Goal: Task Accomplishment & Management: Complete application form

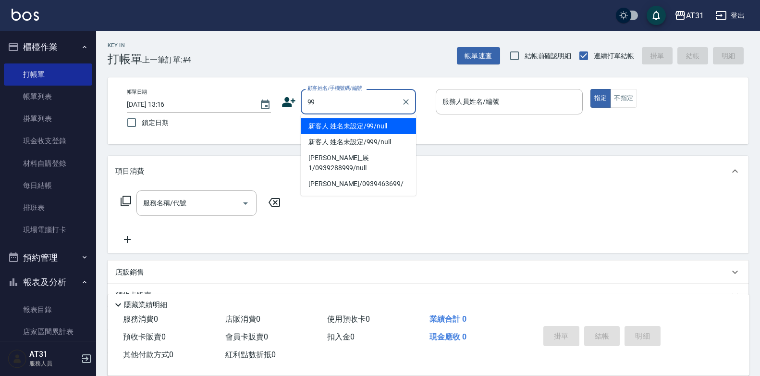
type input "新客人 姓名未設定/99/null"
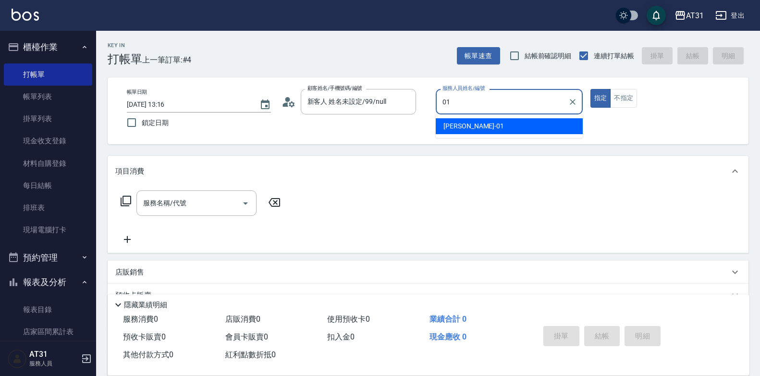
type input "[PERSON_NAME]-01"
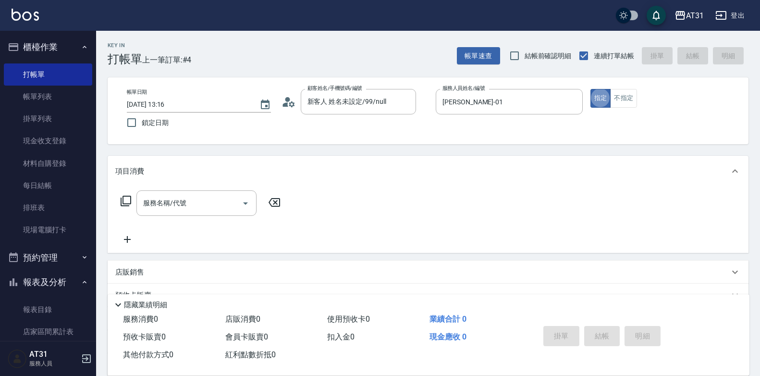
type button "true"
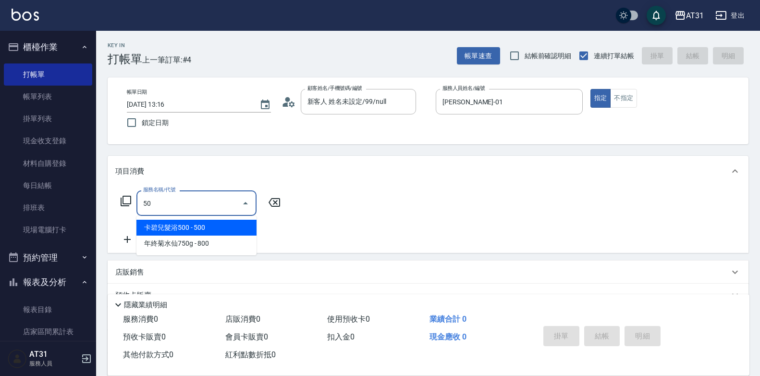
type input "501"
type input "160"
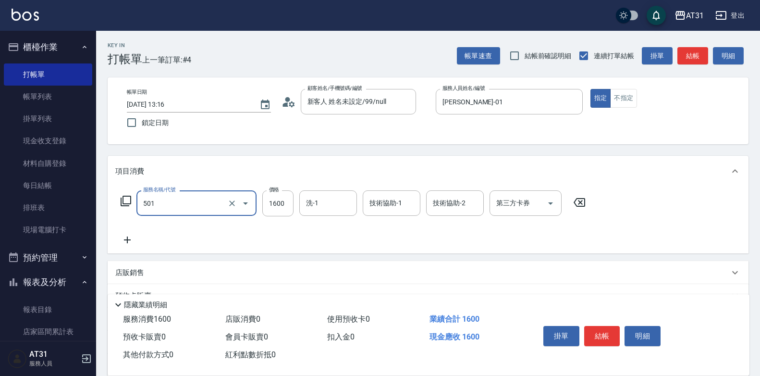
type input "染髮(501)"
type input "2"
type input "0"
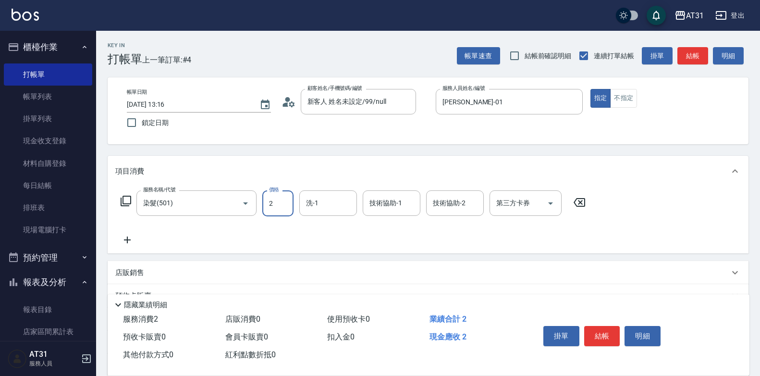
type input "20"
type input "2099"
type input "200"
type input "2099"
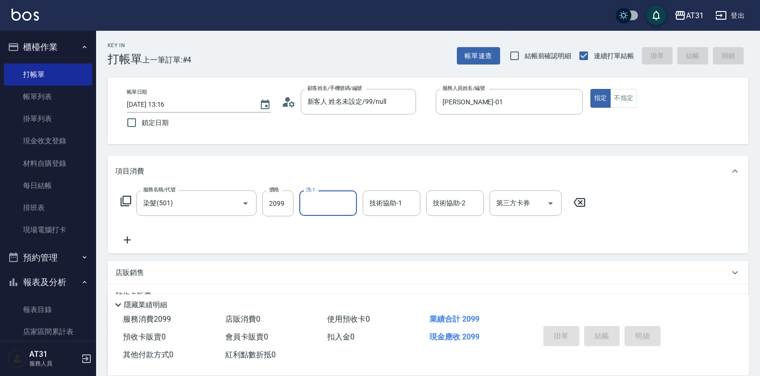
type input "[DATE] 20:07"
type input "0"
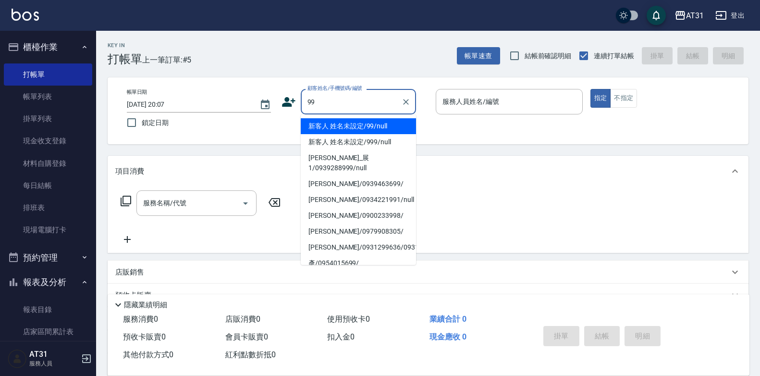
type input "新客人 姓名未設定/99/null"
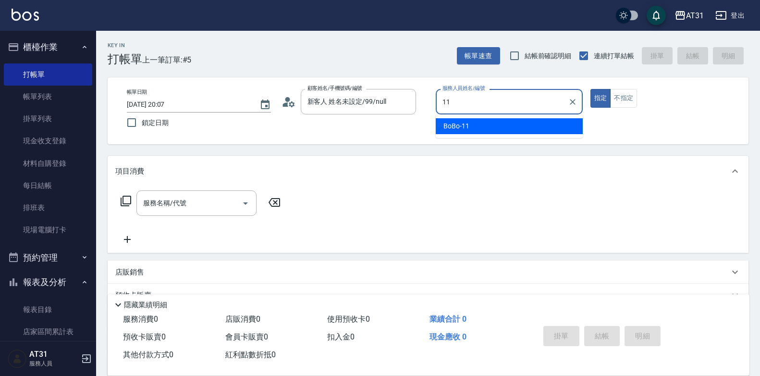
type input "BoBo-11"
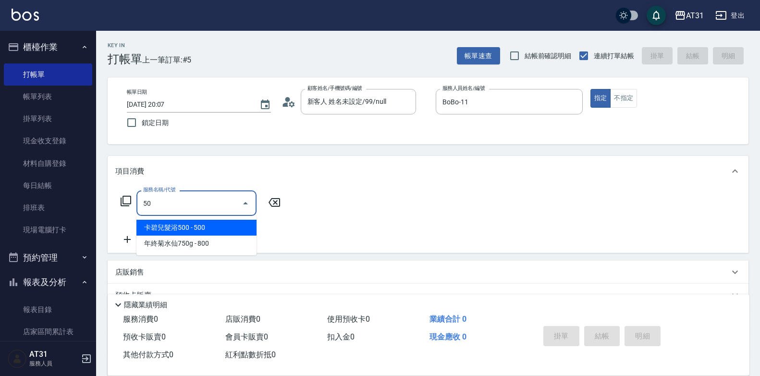
type input "501"
type input "160"
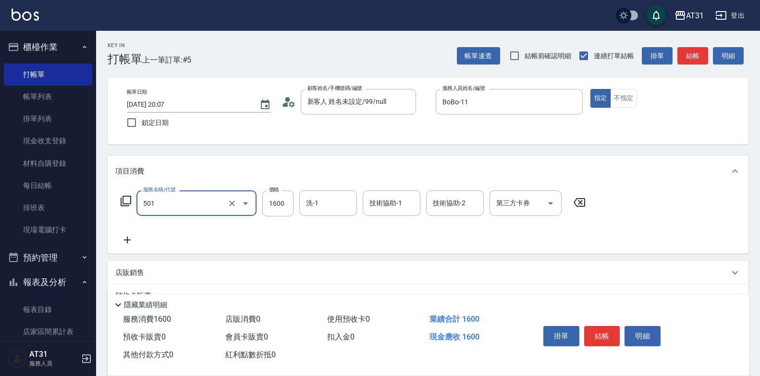
type input "染髮(501)"
type input "0"
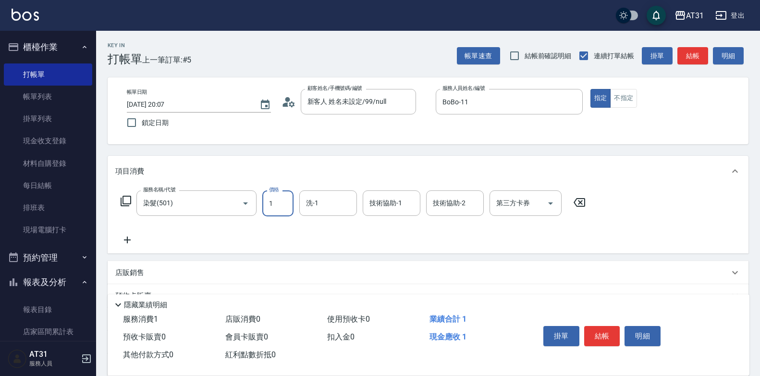
type input "19"
type input "10"
type input "195"
type input "190"
type input "1950"
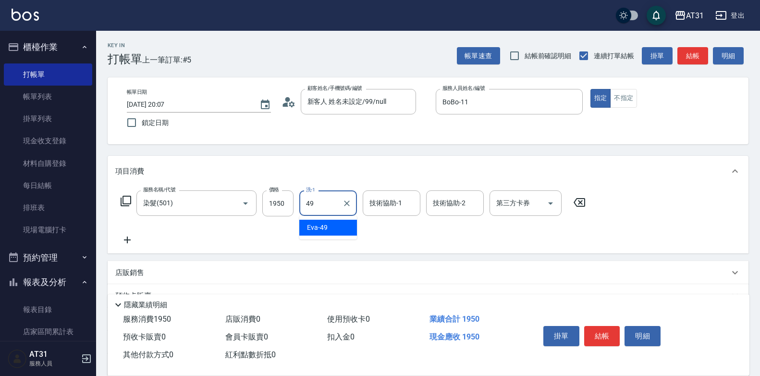
type input "[PERSON_NAME]-49"
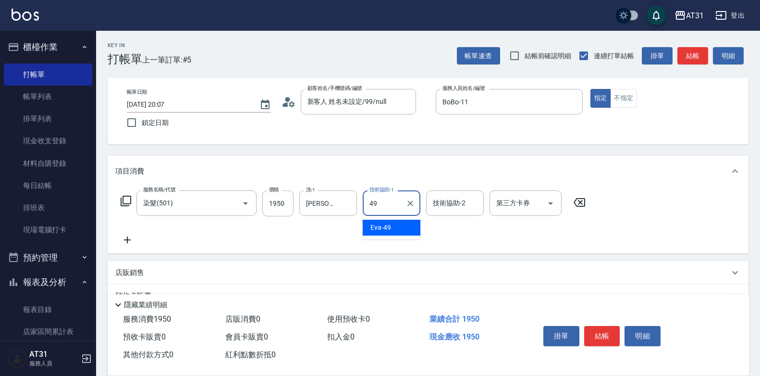
type input "[PERSON_NAME]-49"
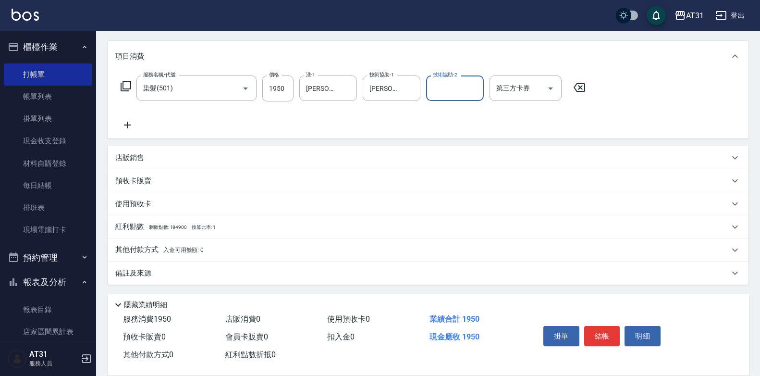
scroll to position [116, 0]
click at [157, 249] on p "其他付款方式 入金可用餘額: 0" at bounding box center [159, 249] width 88 height 11
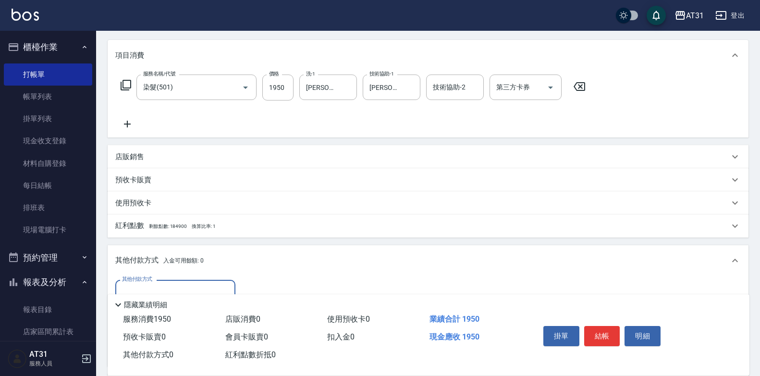
scroll to position [212, 0]
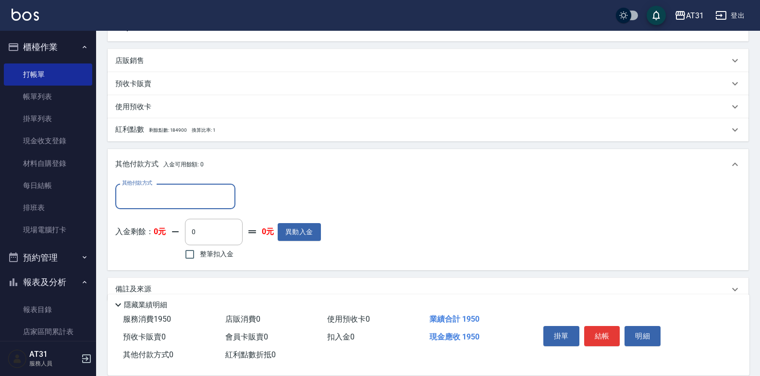
click at [171, 200] on input "其他付款方式" at bounding box center [175, 196] width 111 height 17
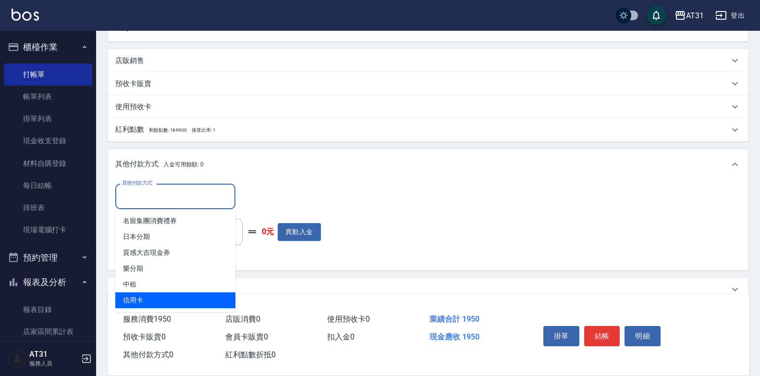
click at [166, 299] on span "信用卡" at bounding box center [175, 300] width 120 height 16
type input "信用卡"
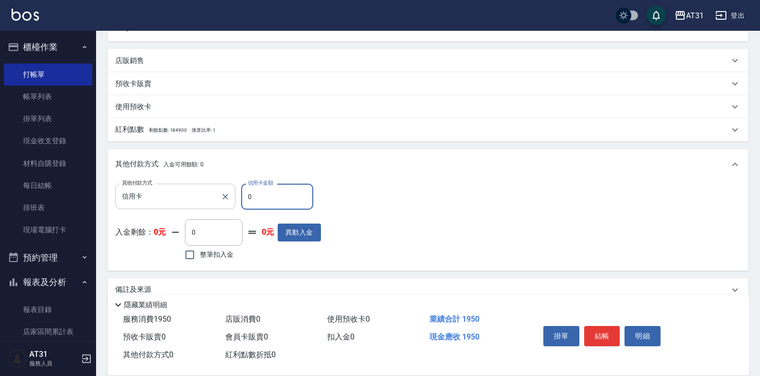
type input "11"
type input "180"
type input "119"
type input "190"
type input "19"
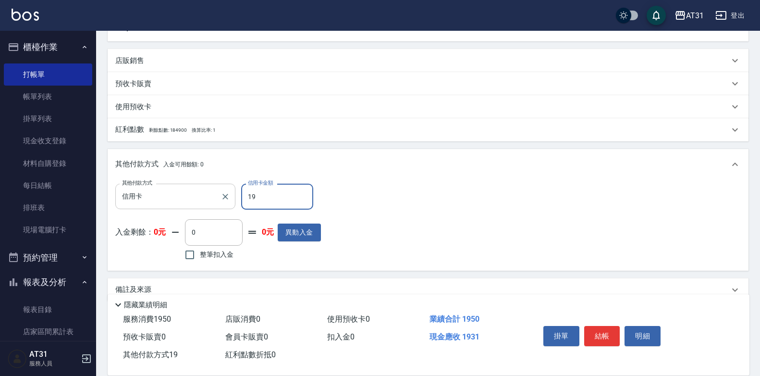
type input "170"
type input "195"
type input "0"
type input "1950"
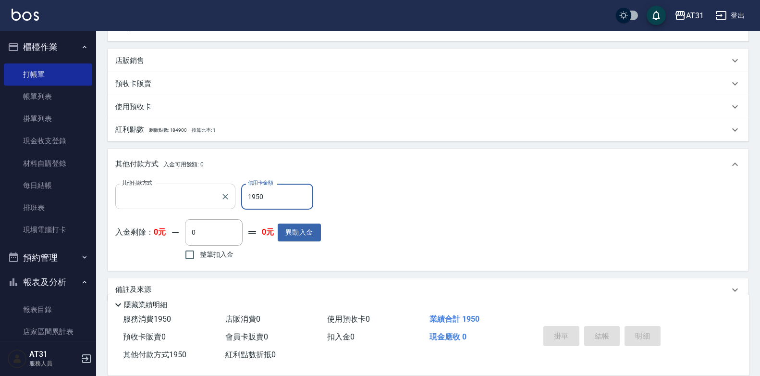
scroll to position [0, 0]
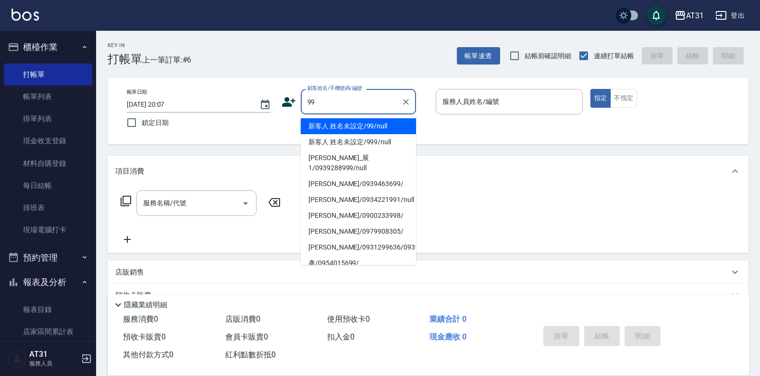
type input "新客人 姓名未設定/99/null"
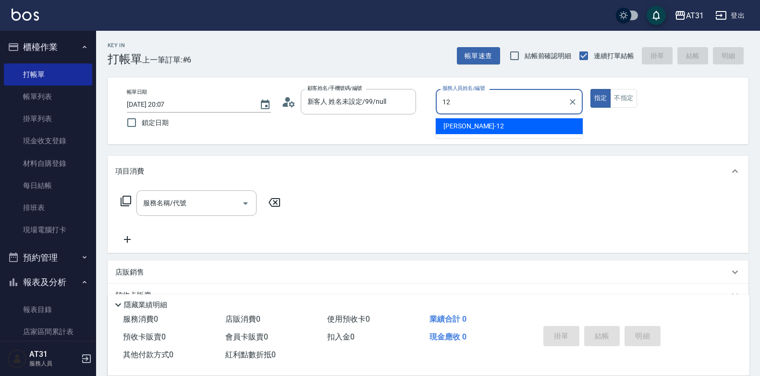
type input "[PERSON_NAME]-12"
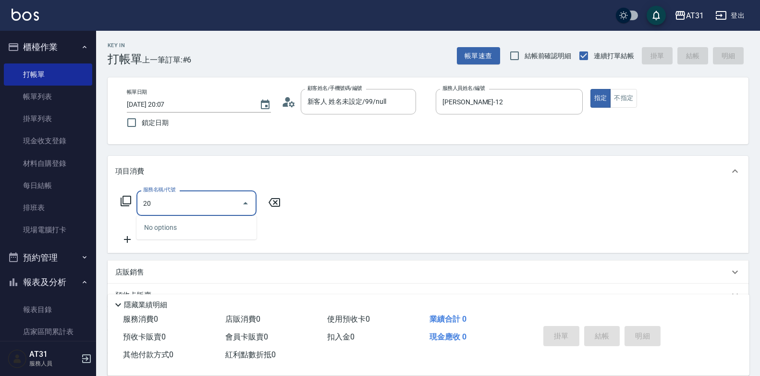
type input "201"
type input "20"
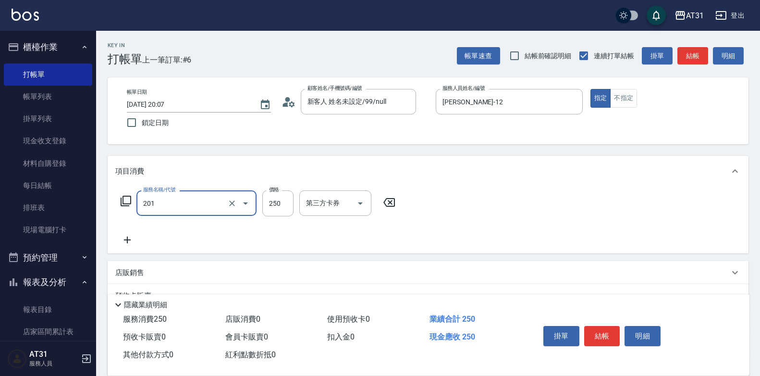
type input "洗髮(201)"
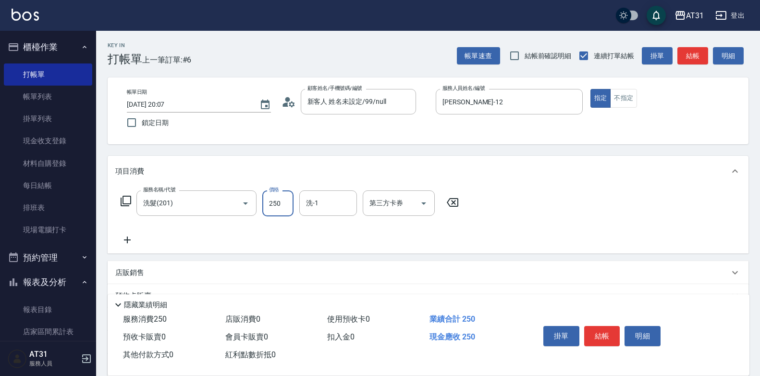
type input "0"
type input "60"
type input "600"
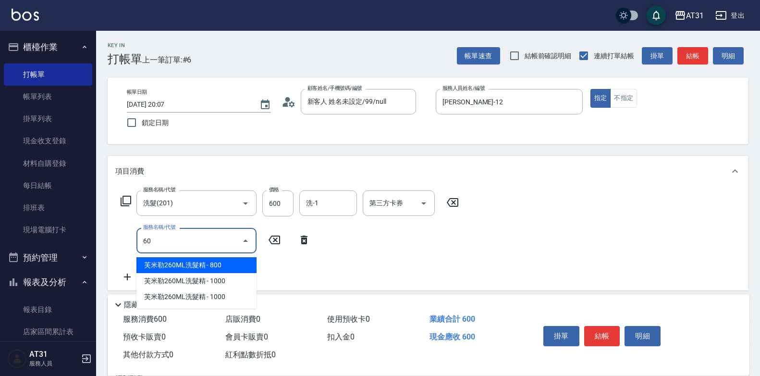
type input "608"
type input "150"
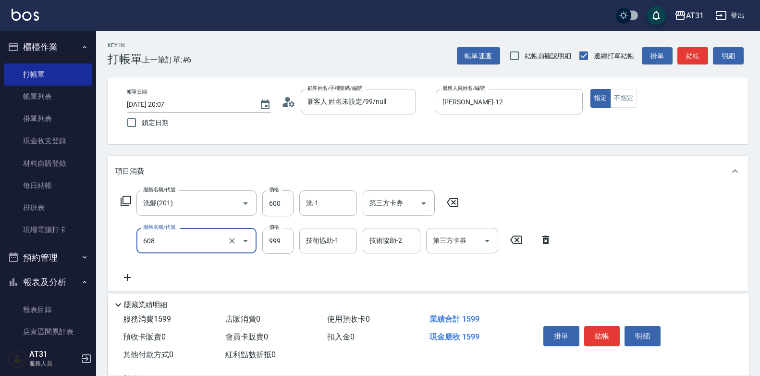
type input "自購二段(608)"
type input "60"
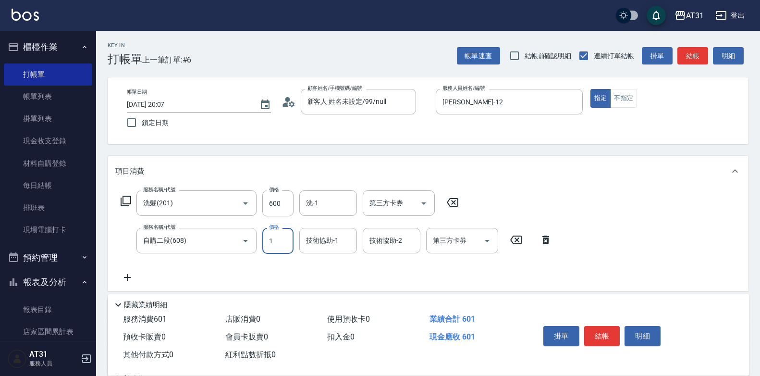
type input "13"
type input "70"
type input "130"
type input "190"
type input "1300"
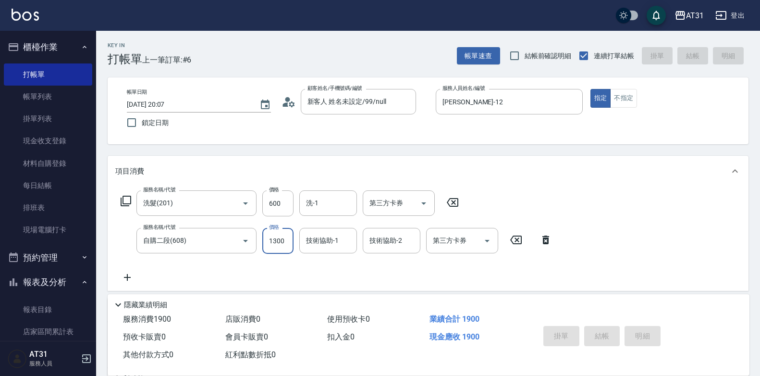
type input "[DATE] 20:08"
type input "0"
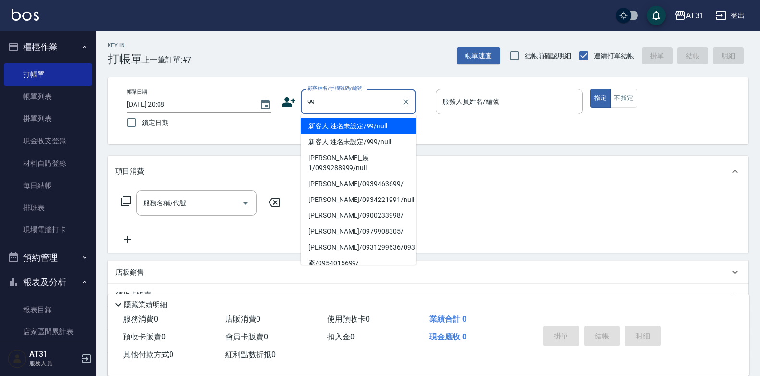
type input "新客人 姓名未設定/99/null"
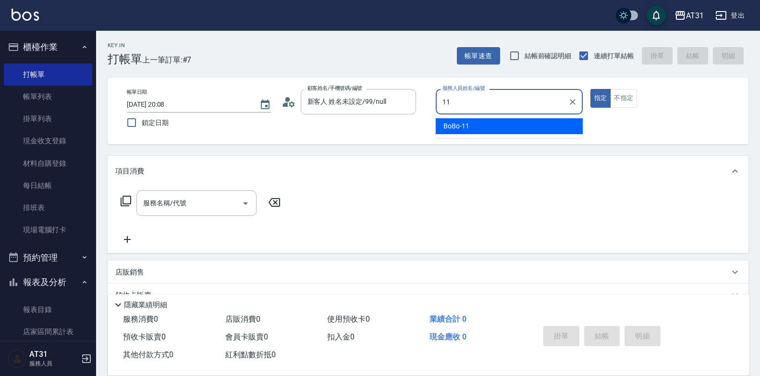
type input "BoBo-11"
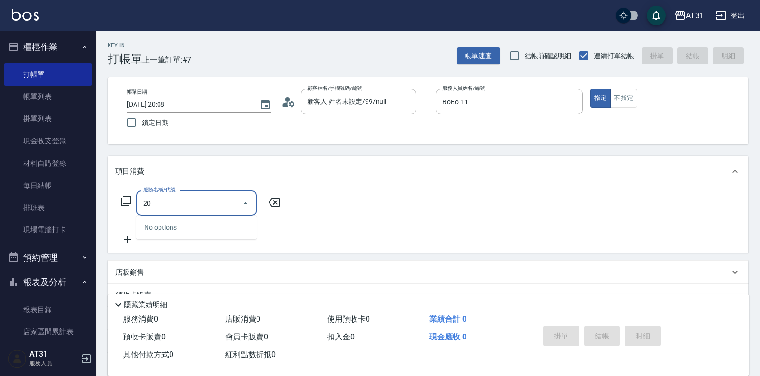
type input "201"
type input "20"
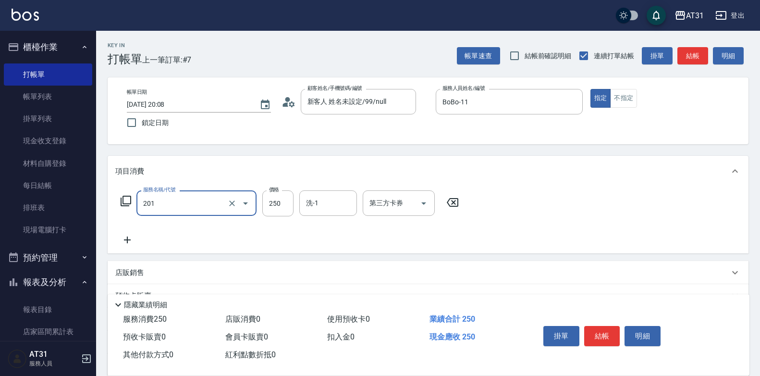
type input "洗髮(201)"
type input "0"
type input "30"
type input "300"
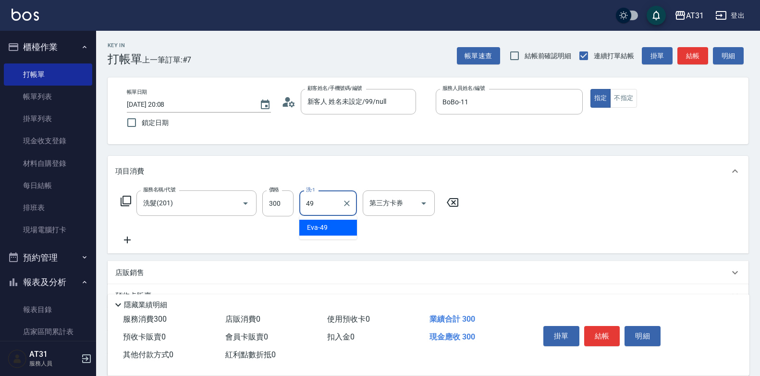
type input "[PERSON_NAME]-49"
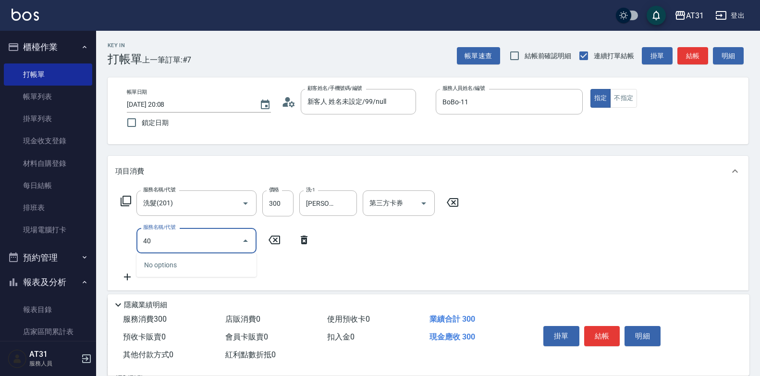
type input "401"
type input "50"
type input "剪髮(401)"
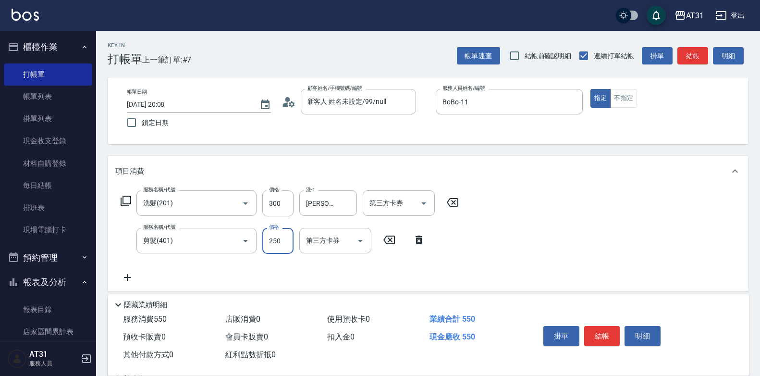
type input "30"
type input "40"
type input "70"
type input "400"
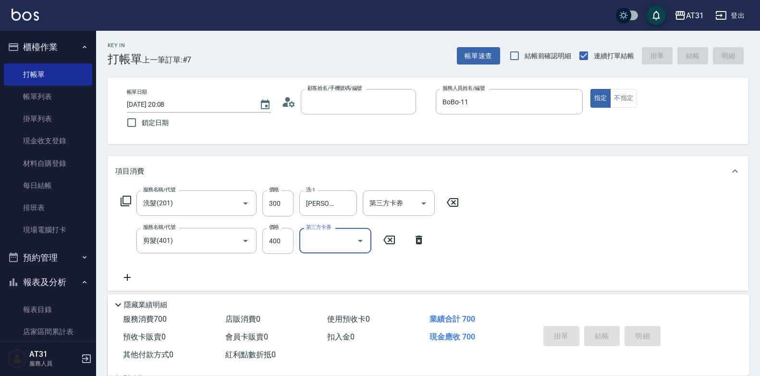
type input "0"
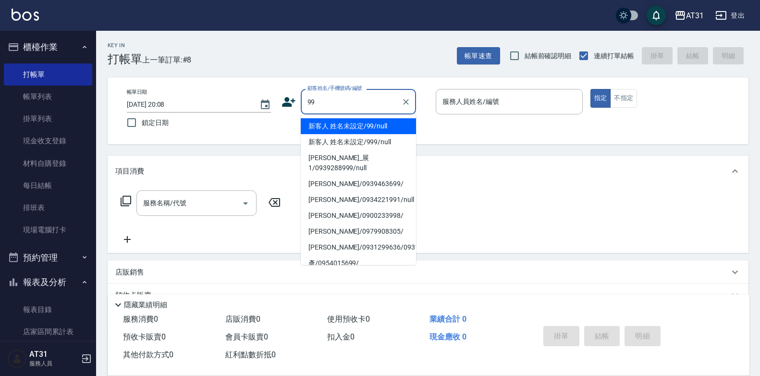
type input "新客人 姓名未設定/99/null"
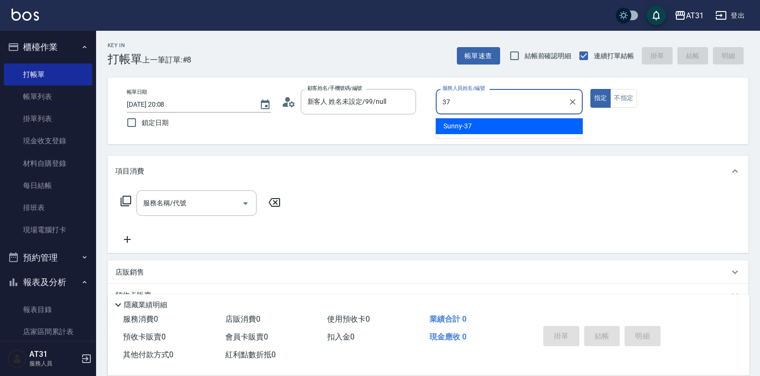
type input "Sunny-37"
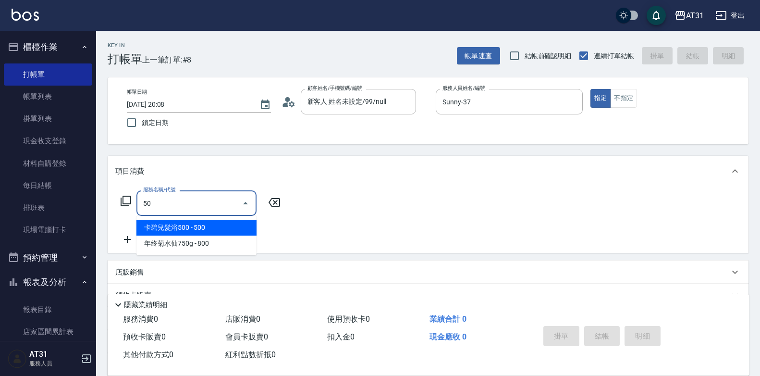
type input "501"
type input "160"
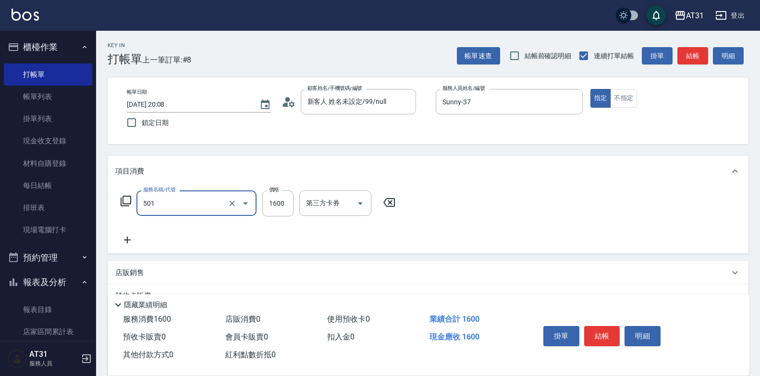
type input "染髮(501)"
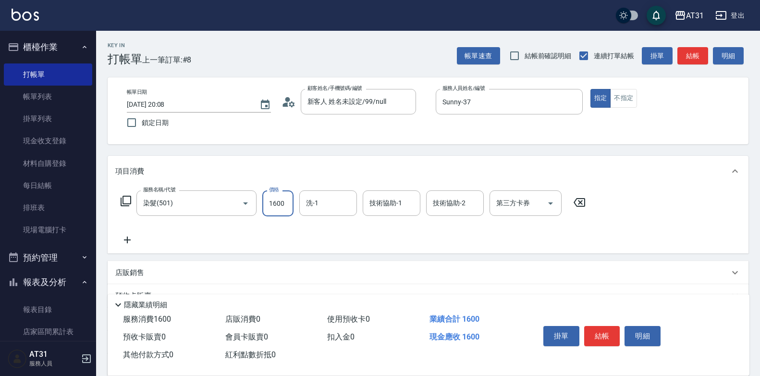
type input "0"
type input "20"
type input "200"
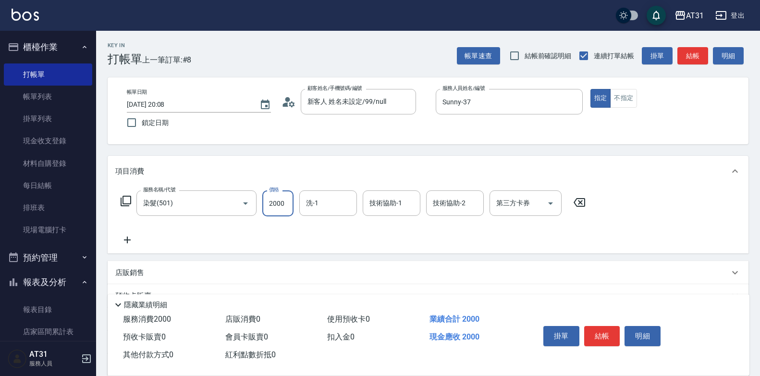
type input "2000"
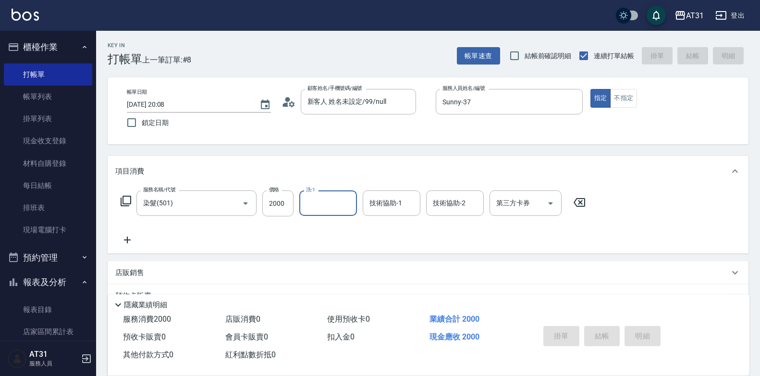
type input "0"
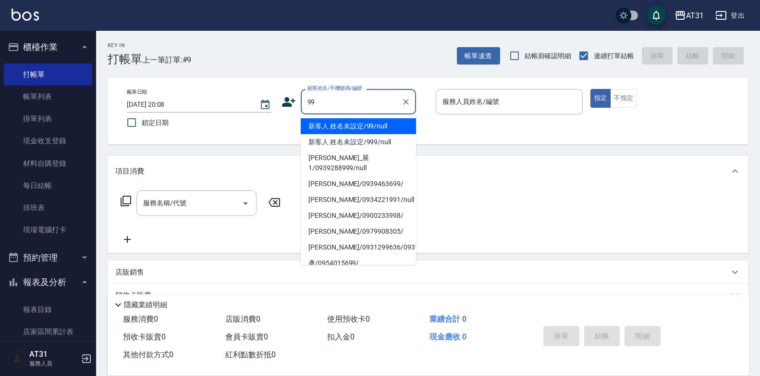
type input "新客人 姓名未設定/99/null"
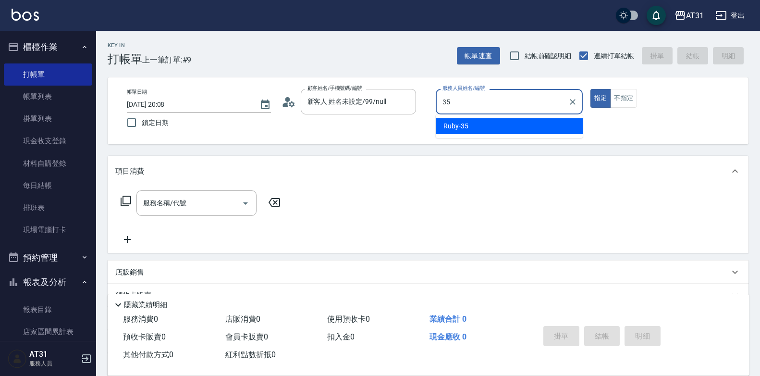
type input "Ruby-35"
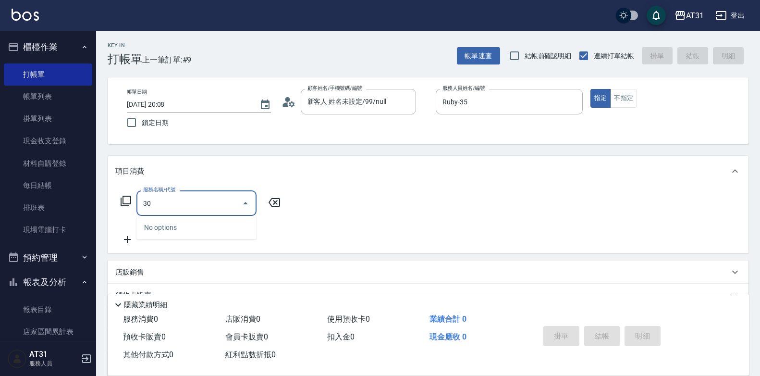
type input "301"
type input "160"
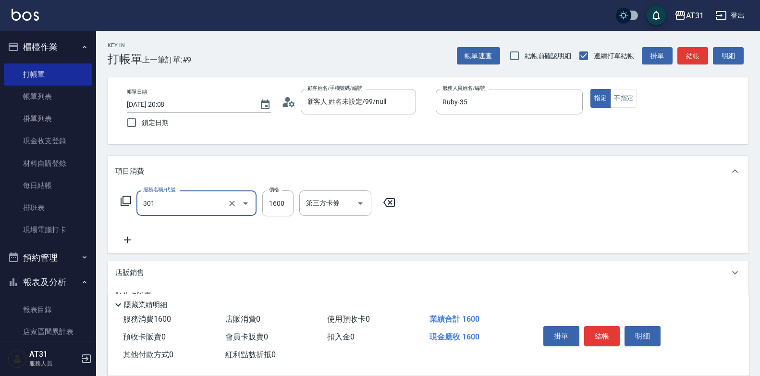
type input "燙髮(301)"
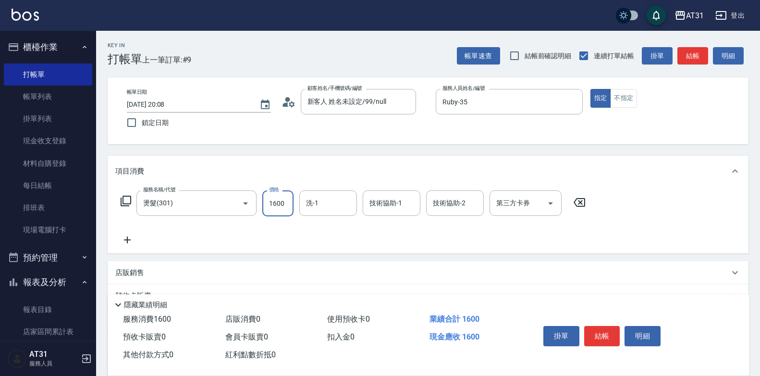
type input "0"
type input "20"
type input "200"
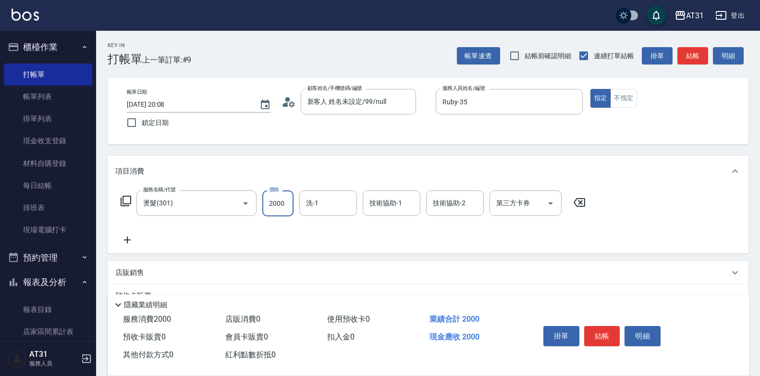
type input "2000"
type input "[PERSON_NAME]-49"
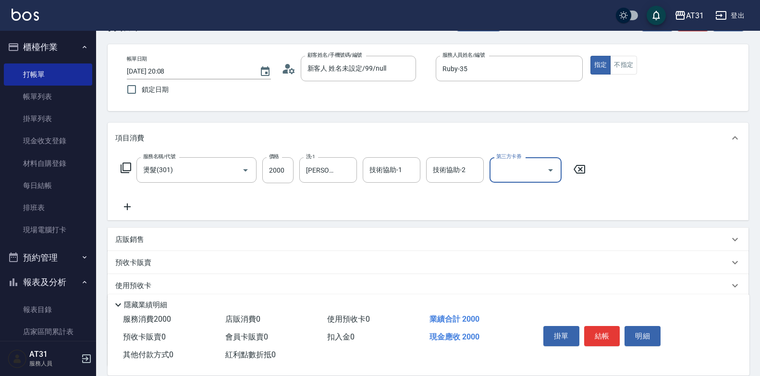
scroll to position [48, 0]
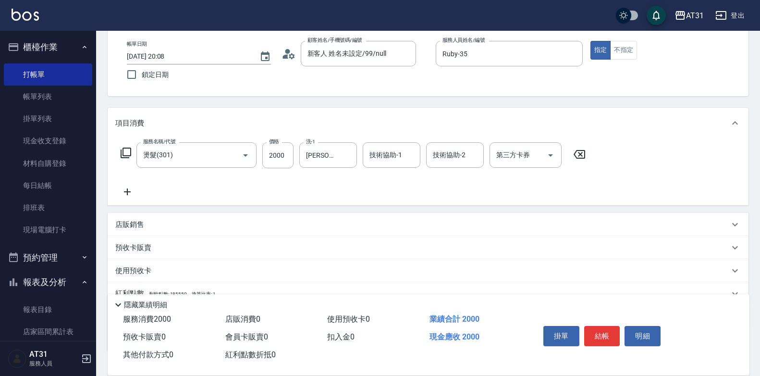
click at [141, 222] on p "店販銷售" at bounding box center [129, 225] width 29 height 10
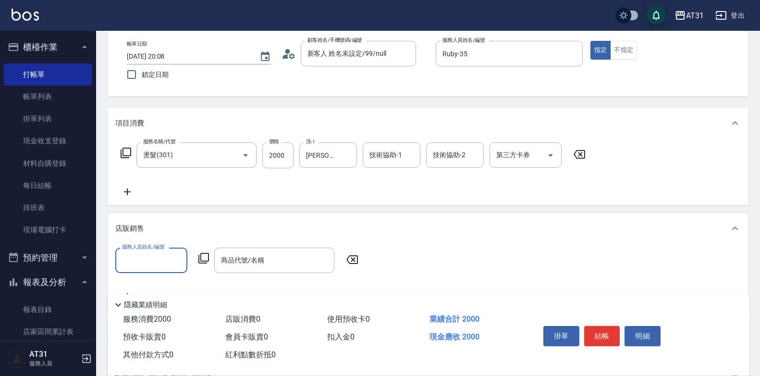
scroll to position [0, 0]
type input "Ruby-35"
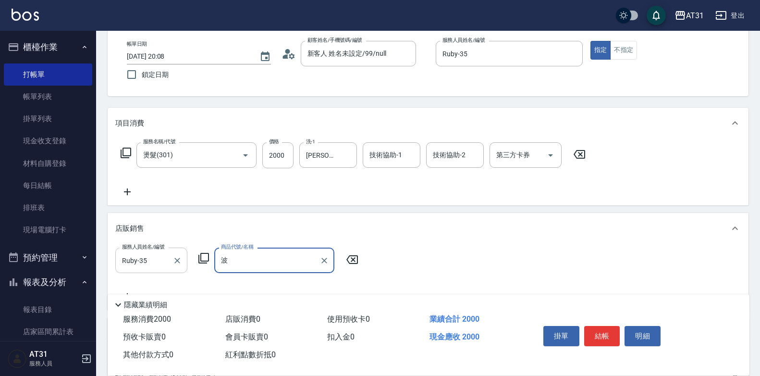
type input "玻"
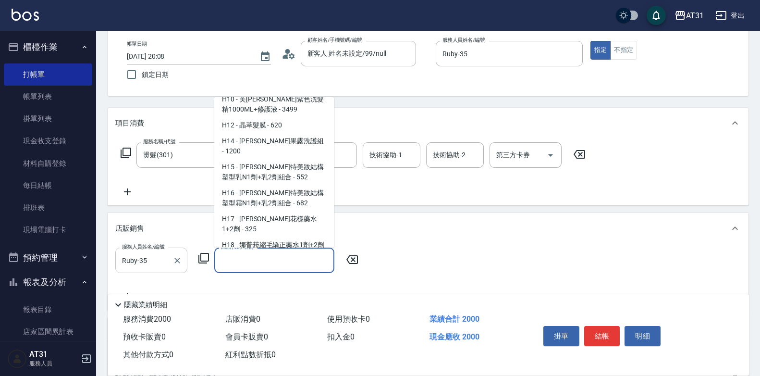
scroll to position [6098, 0]
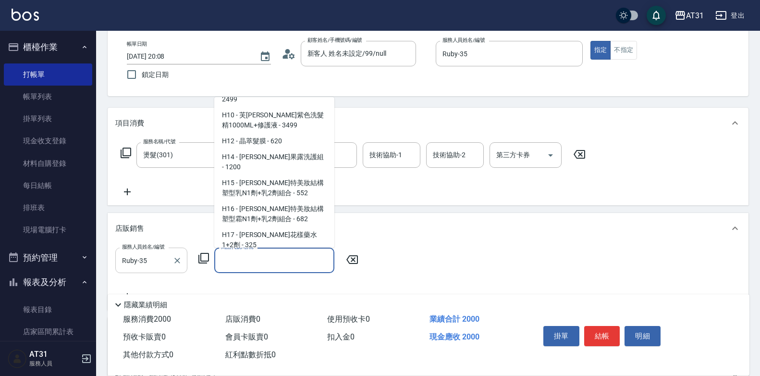
type input "[PERSON_NAME]斯新品玻尿酸洗護組500ML"
type input "270"
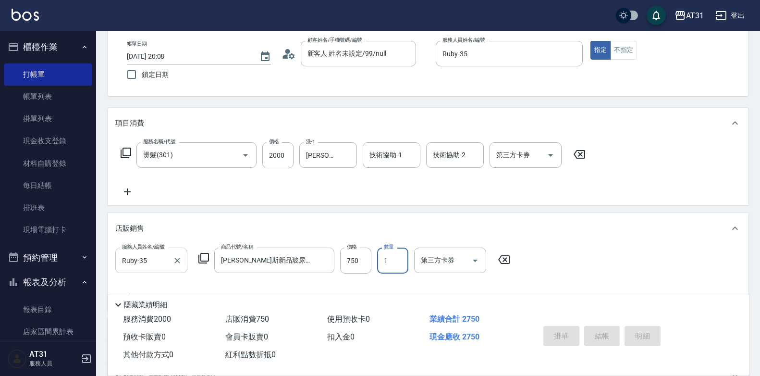
type input "[DATE] 20:12"
type input "0"
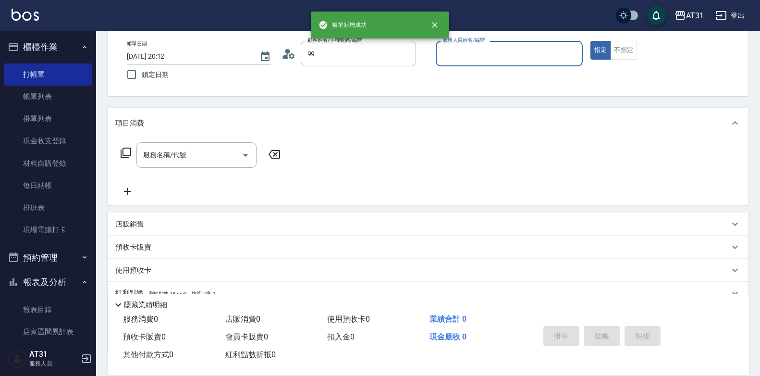
type input "新客人 姓名未設定/99/null"
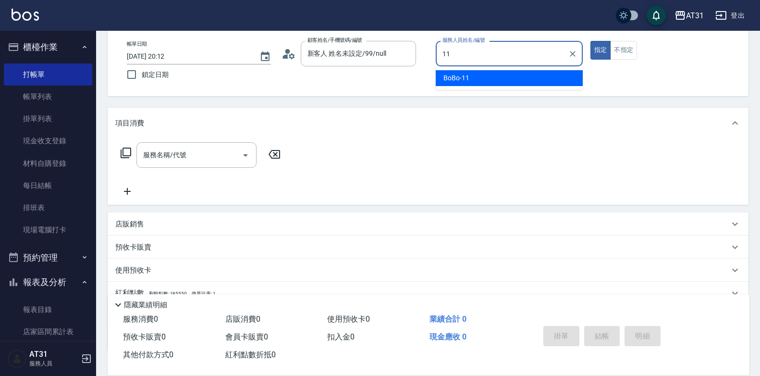
type input "BoBo-11"
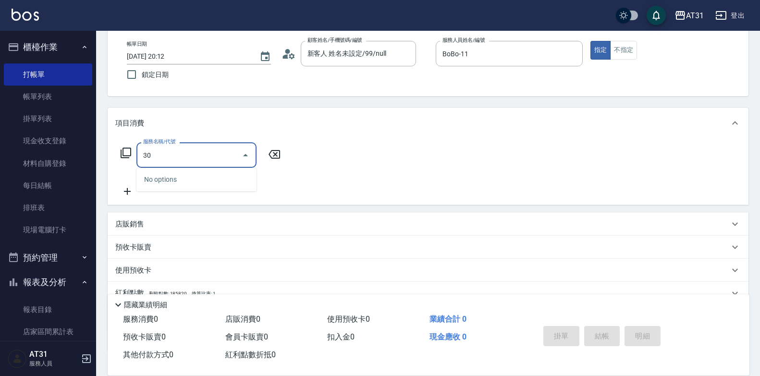
type input "301"
type input "160"
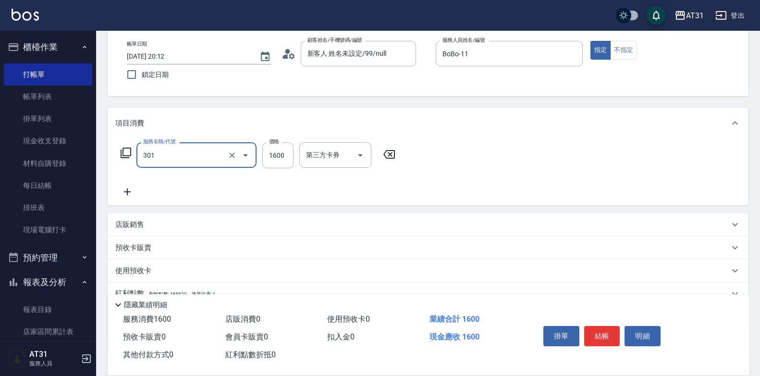
type input "燙髮(301)"
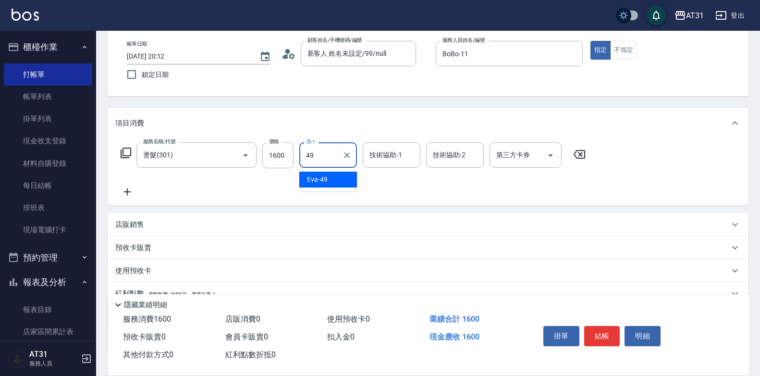
type input "[PERSON_NAME]-49"
click at [627, 56] on button "不指定" at bounding box center [623, 50] width 27 height 19
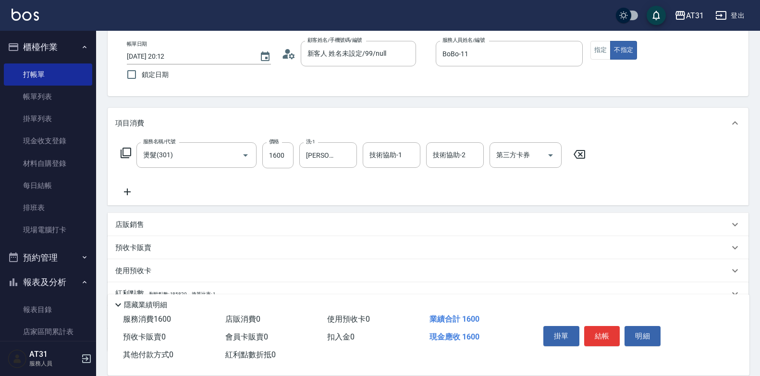
type button "false"
type input "0"
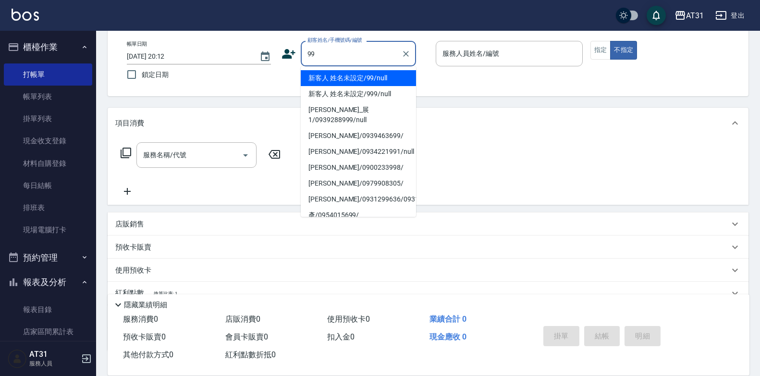
type input "新客人 姓名未設定/99/null"
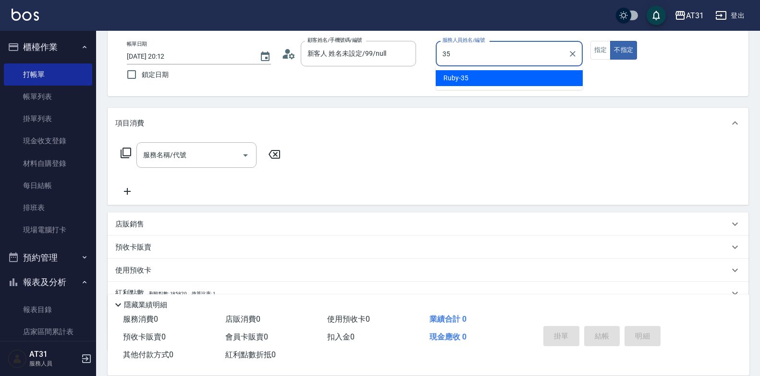
type input "Ruby-35"
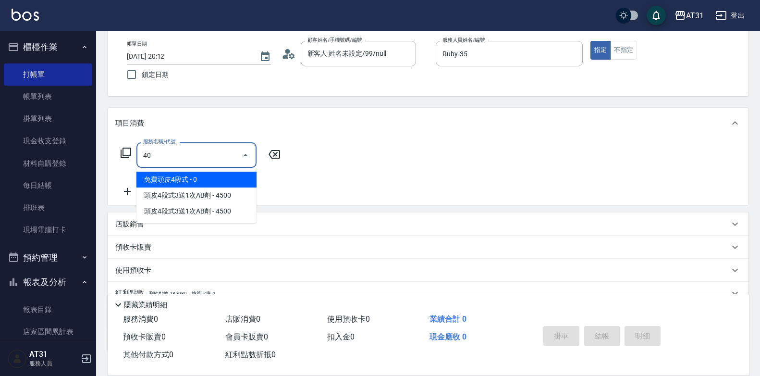
type input "401"
type input "20"
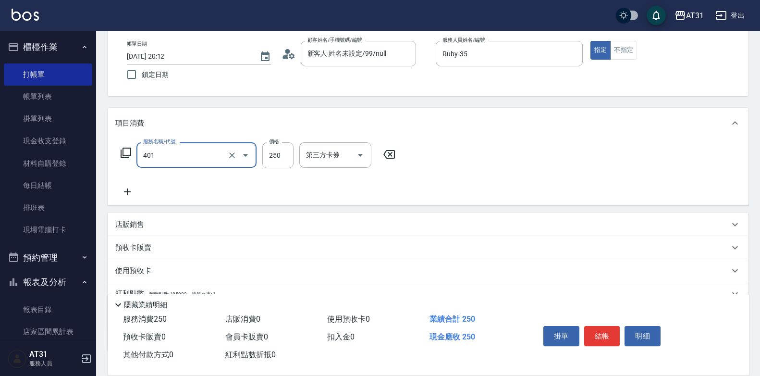
type input "剪髮(401)"
type input "0"
type input "30"
type input "300"
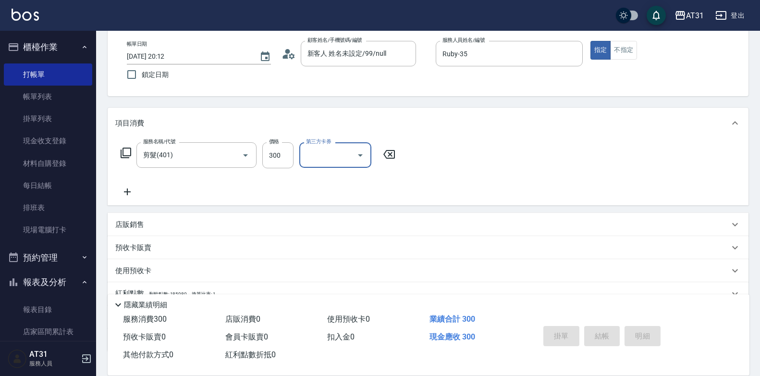
type input "0"
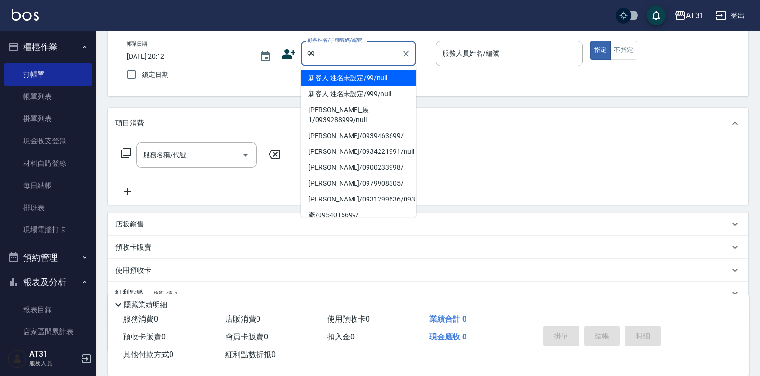
type input "新客人 姓名未設定/99/null"
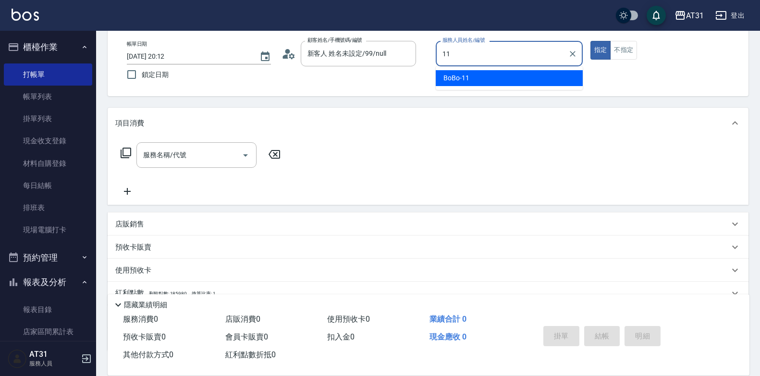
type input "BoBo-11"
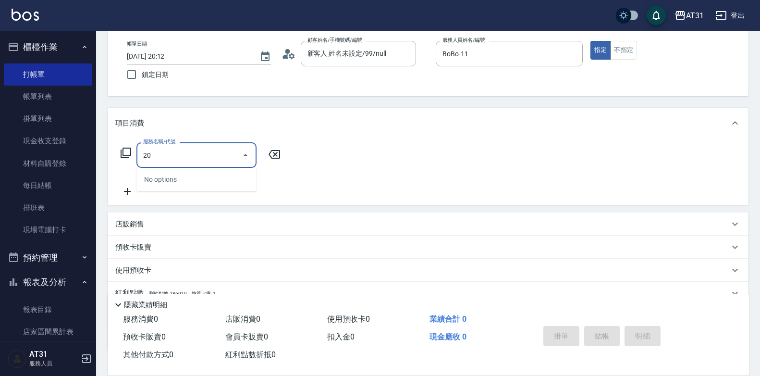
type input "201"
type input "20"
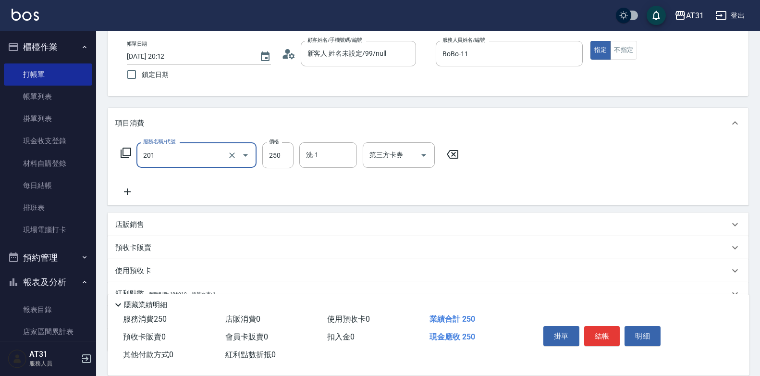
type input "洗髮(201)"
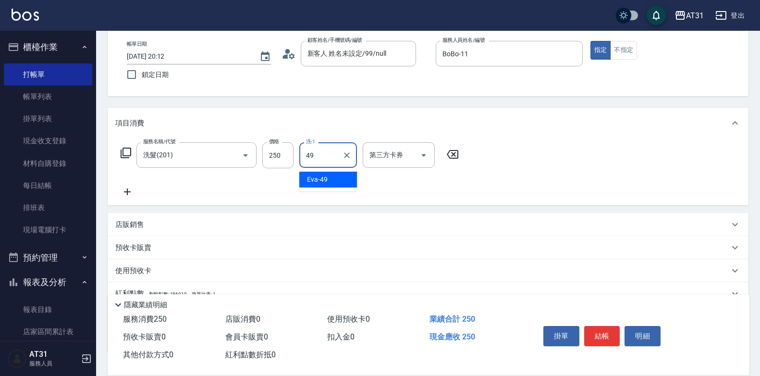
type input "[PERSON_NAME]-49"
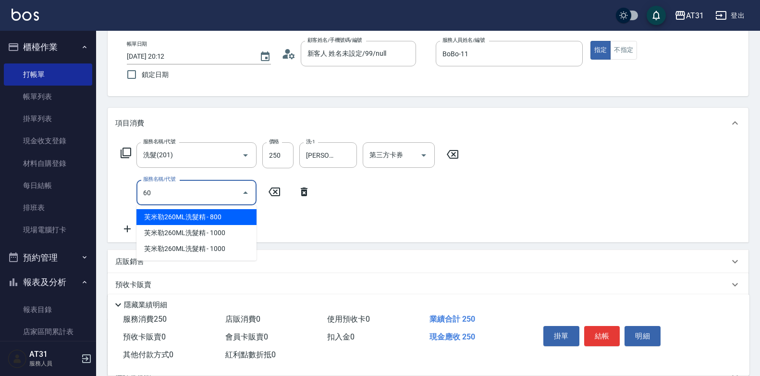
type input "609"
type input "140"
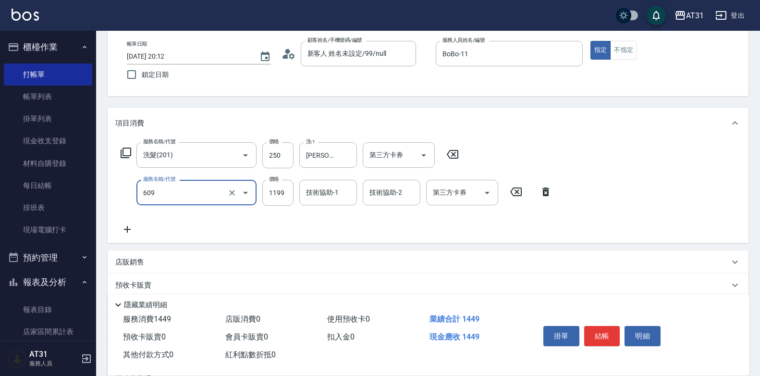
type input "自購三段(609)"
type input "2"
type input "20"
type input "22"
type input "40"
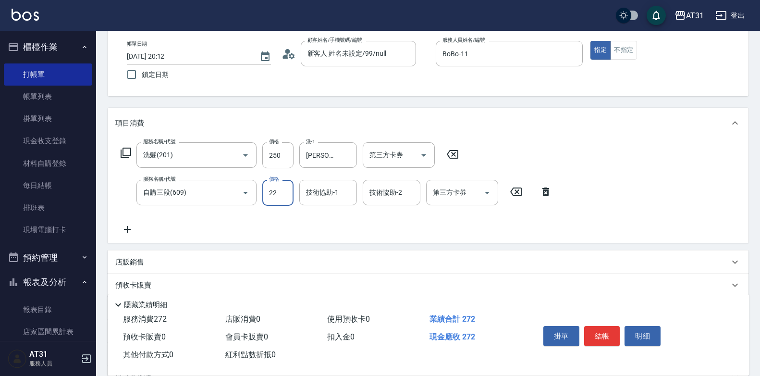
type input "220"
type input "240"
type input "2200"
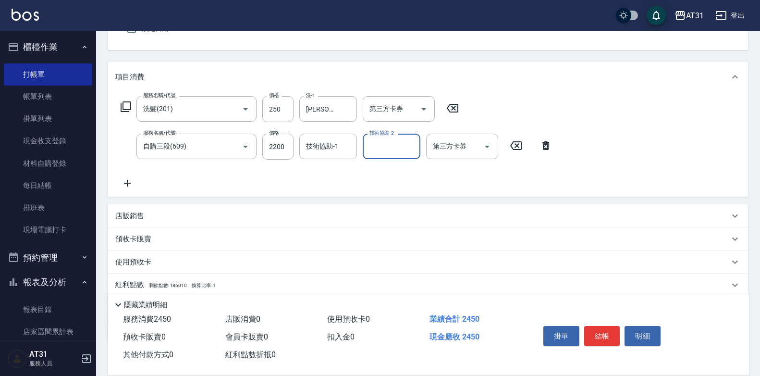
scroll to position [144, 0]
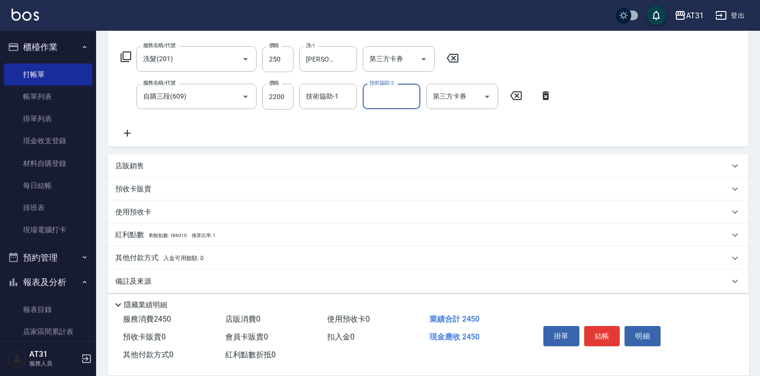
click at [140, 261] on p "其他付款方式 入金可用餘額: 0" at bounding box center [159, 258] width 88 height 11
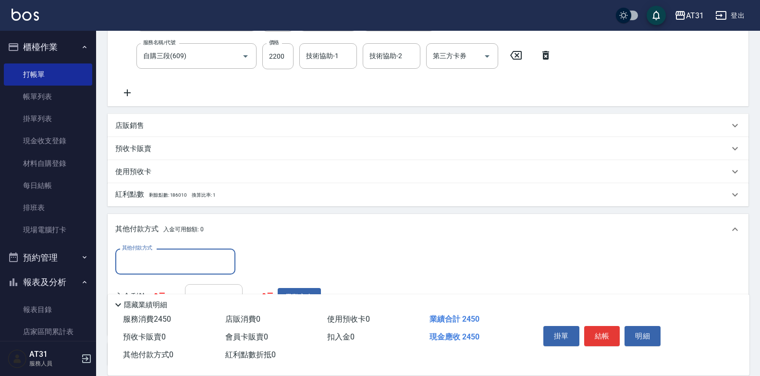
scroll to position [240, 0]
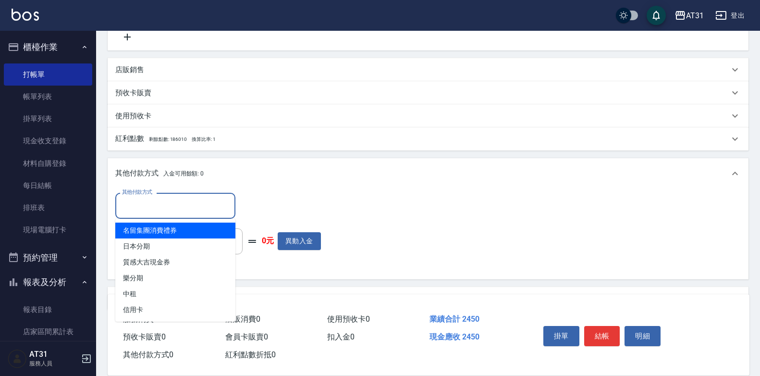
click at [183, 199] on input "其他付款方式" at bounding box center [175, 205] width 111 height 17
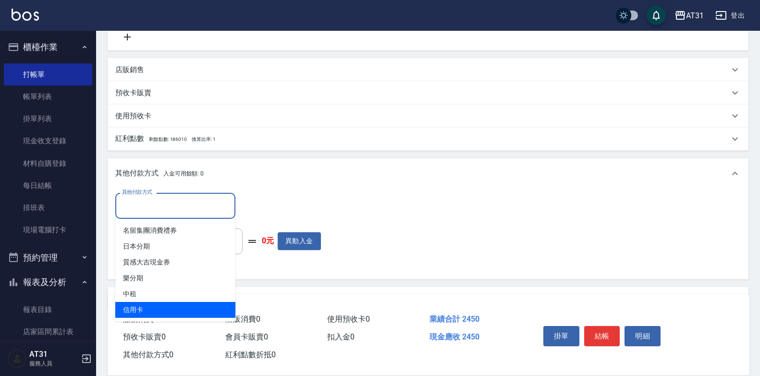
click at [157, 303] on span "信用卡" at bounding box center [175, 310] width 120 height 16
type input "信用卡"
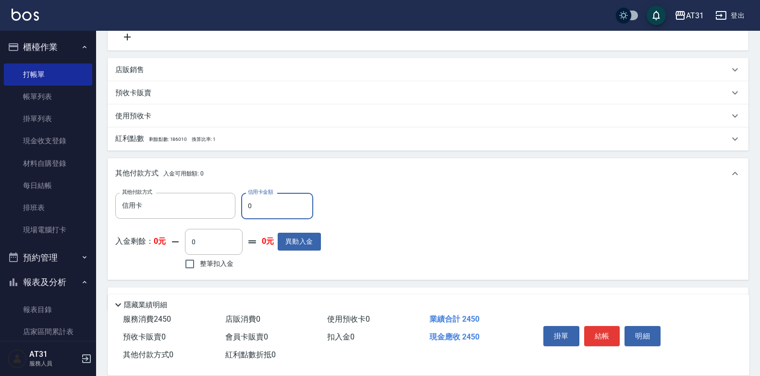
click at [278, 209] on input "0" at bounding box center [277, 206] width 72 height 26
type input "22"
type input "220"
type input "224"
type input "20"
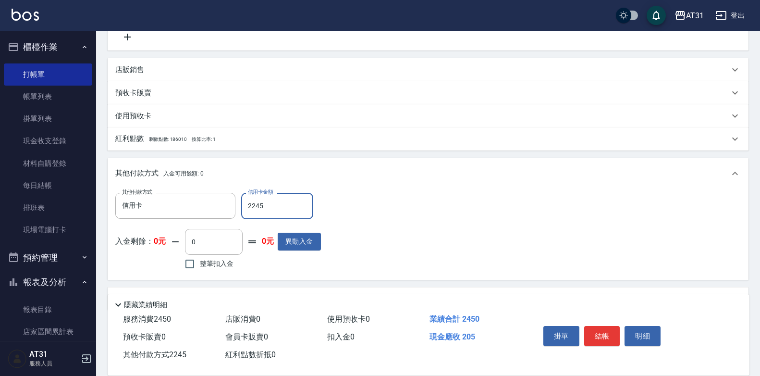
type input "2245"
type input "[DATE] 20:13"
type input "0"
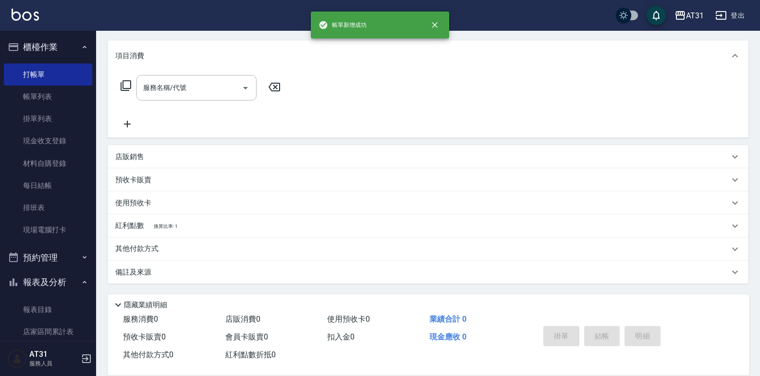
scroll to position [0, 0]
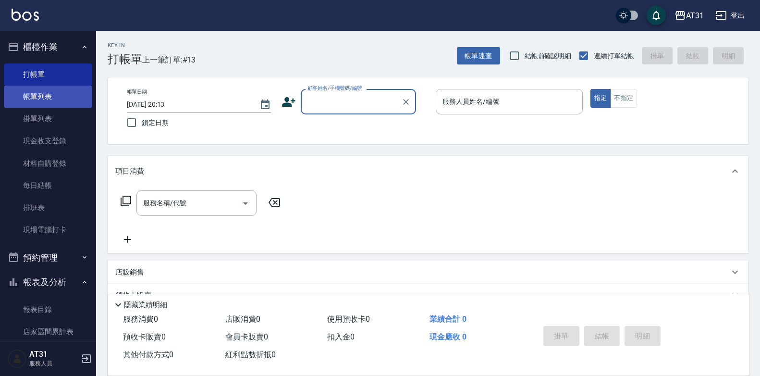
click at [38, 102] on link "帳單列表" at bounding box center [48, 97] width 88 height 22
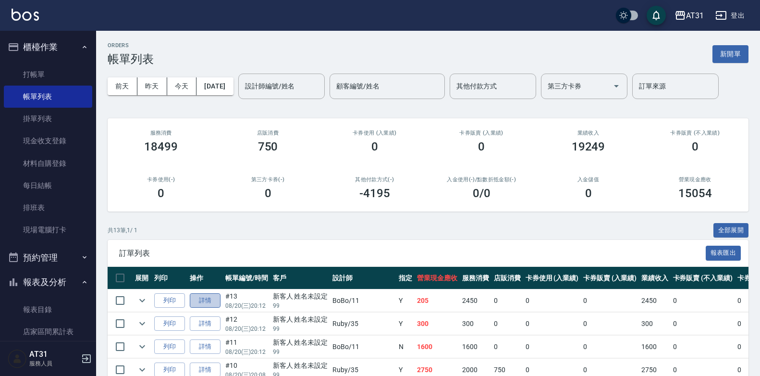
click at [205, 301] on link "詳情" at bounding box center [205, 300] width 31 height 15
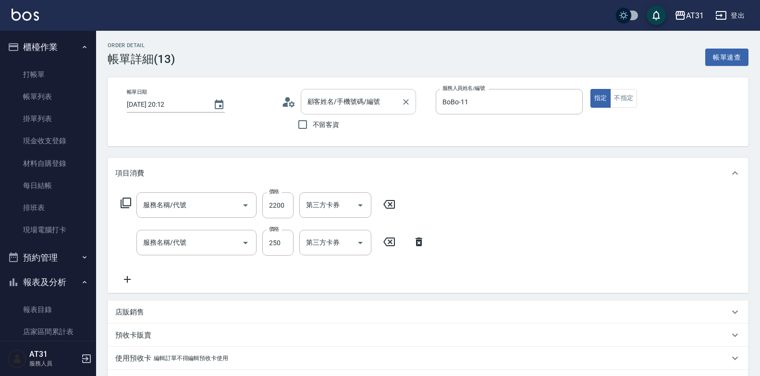
type input "[DATE] 20:12"
type input "BoBo-11"
type input "20"
type input "新客人 姓名未設定/99/null"
type input "自購三段(609)"
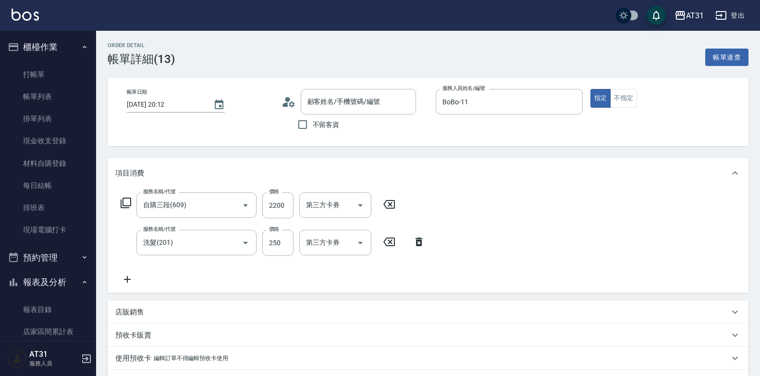
type input "洗髮(201)"
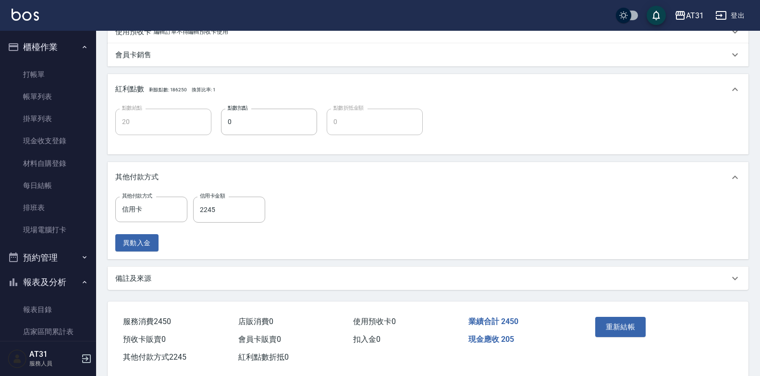
scroll to position [336, 0]
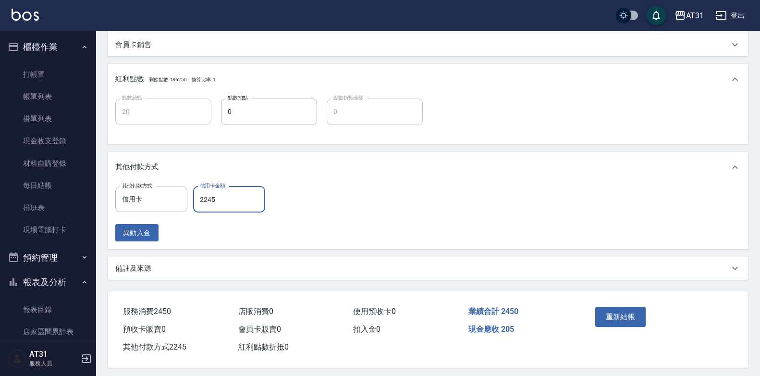
type input "0"
type input "240"
type input "信用卡"
type input "24"
type input "220"
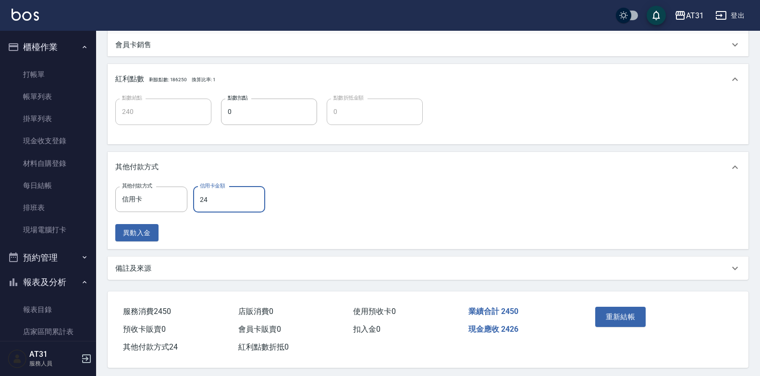
type input "245"
type input "0"
type input "2450"
click at [624, 325] on button "重新結帳" at bounding box center [620, 316] width 51 height 20
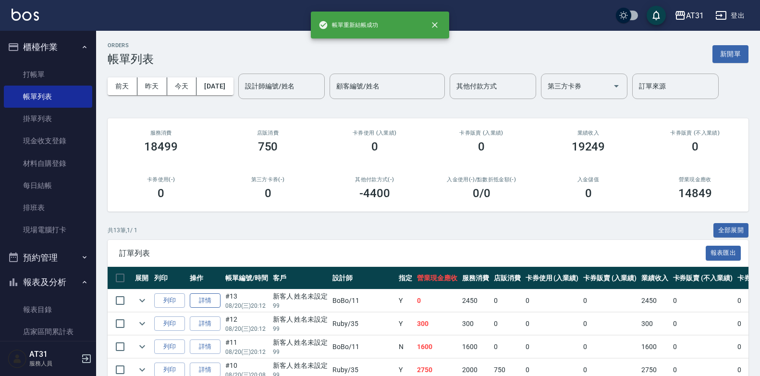
click at [203, 301] on link "詳情" at bounding box center [205, 300] width 31 height 15
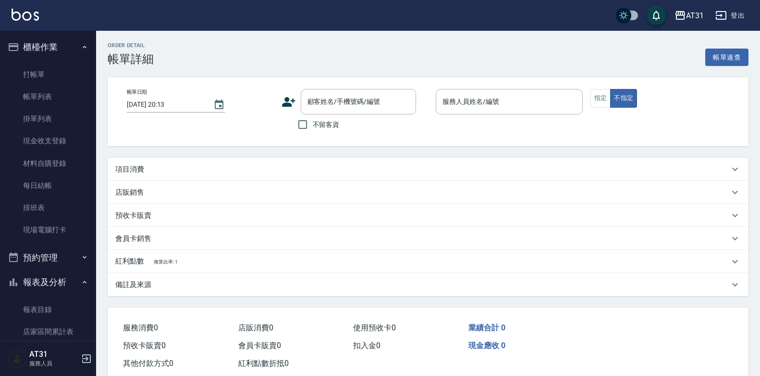
type input "[DATE] 20:12"
type input "BoBo-11"
type input "0"
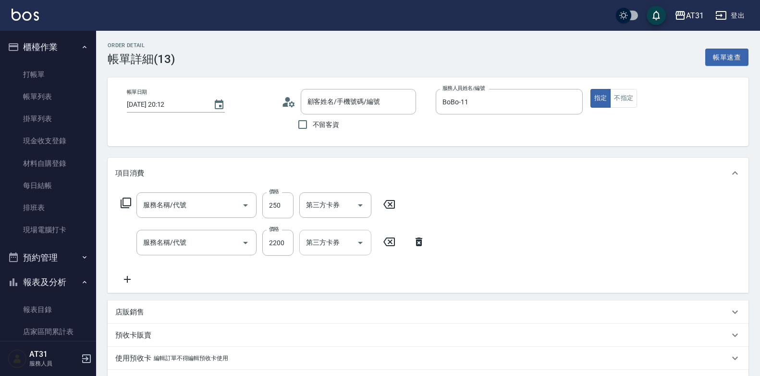
type input "新客人 姓名未設定/99/null"
type input "洗髮(201)"
type input "自購三段(609)"
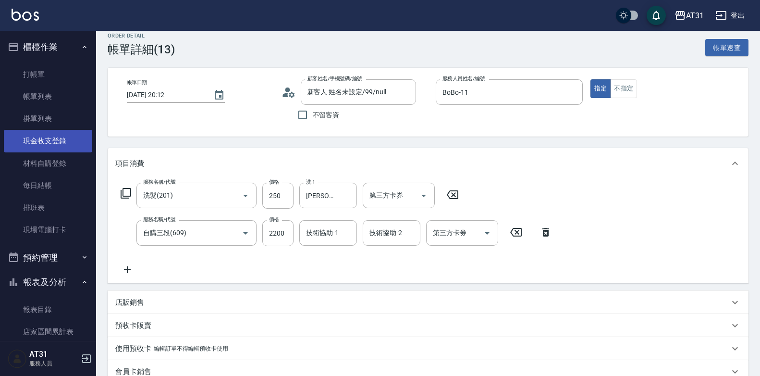
scroll to position [8, 0]
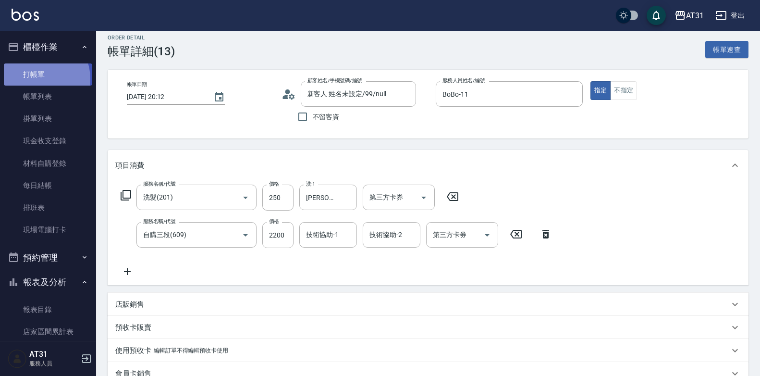
click at [39, 78] on link "打帳單" at bounding box center [48, 74] width 88 height 22
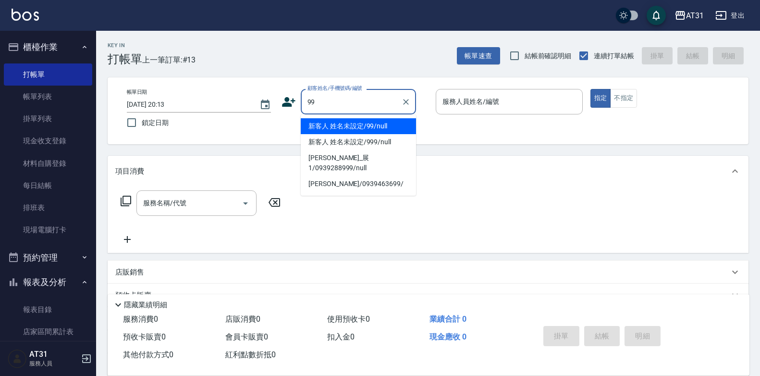
type input "新客人 姓名未設定/99/null"
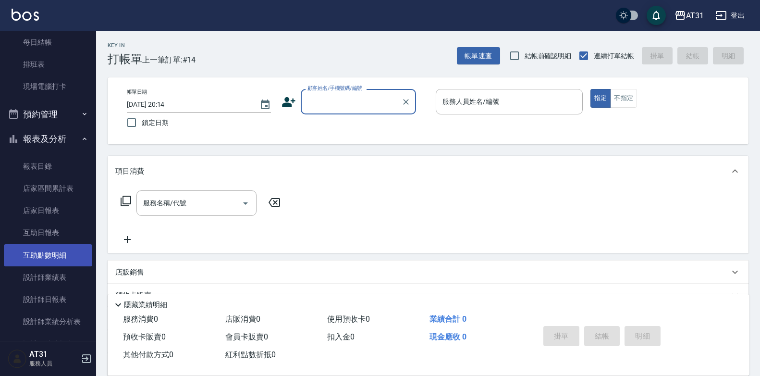
scroll to position [144, 0]
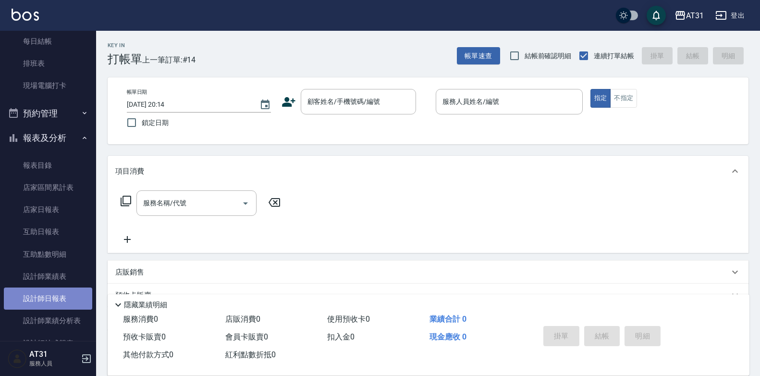
click at [69, 297] on link "設計師日報表" at bounding box center [48, 298] width 88 height 22
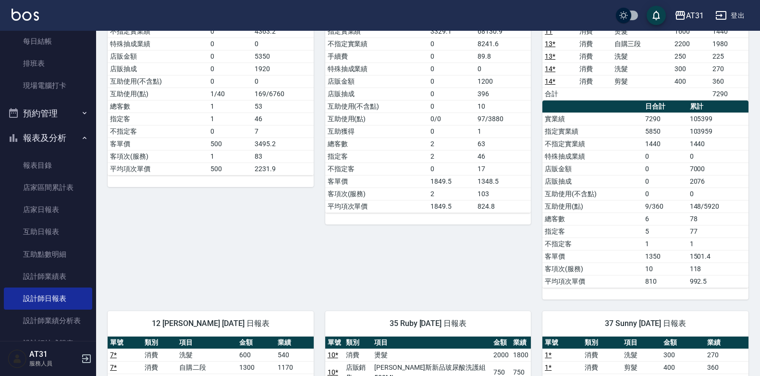
scroll to position [96, 0]
